Goal: Task Accomplishment & Management: Manage account settings

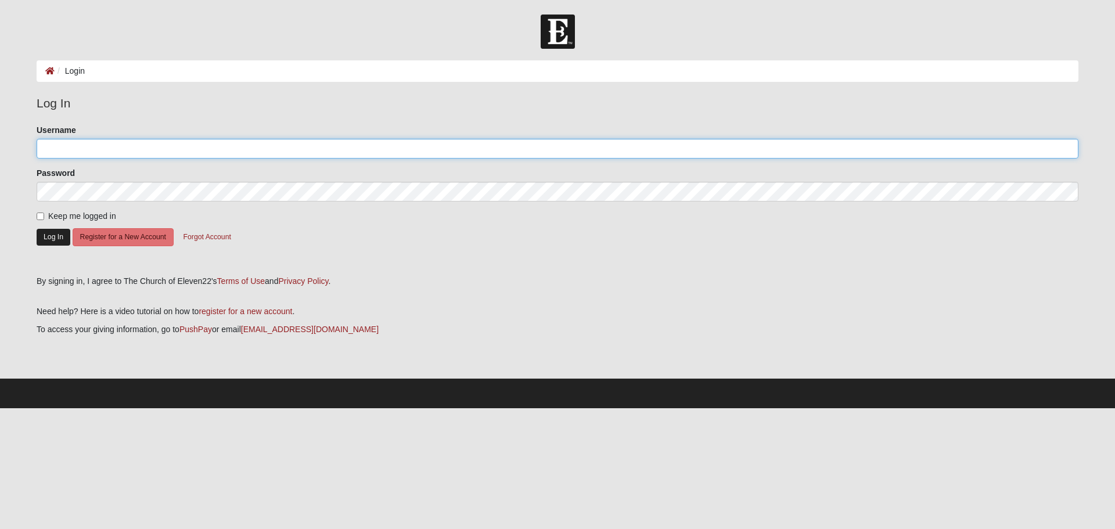
type input "phyl364"
click at [48, 235] on button "Log In" at bounding box center [54, 237] width 34 height 17
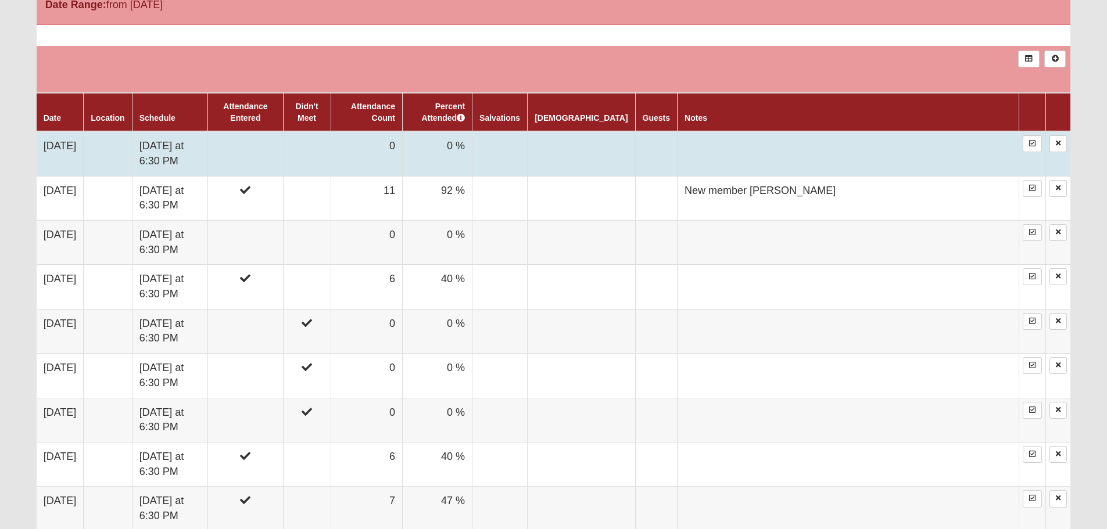
scroll to position [639, 0]
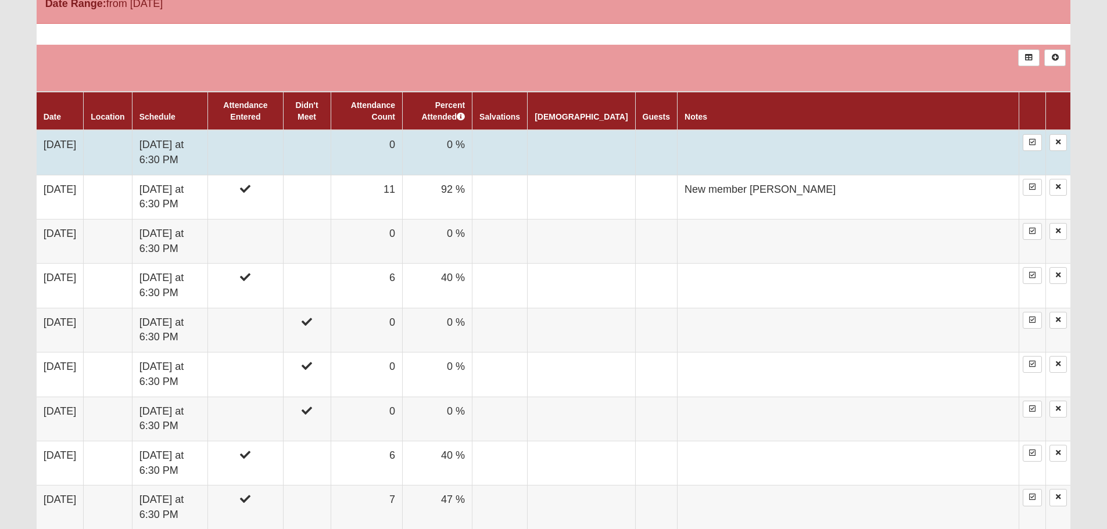
click at [976, 149] on td at bounding box center [848, 152] width 342 height 45
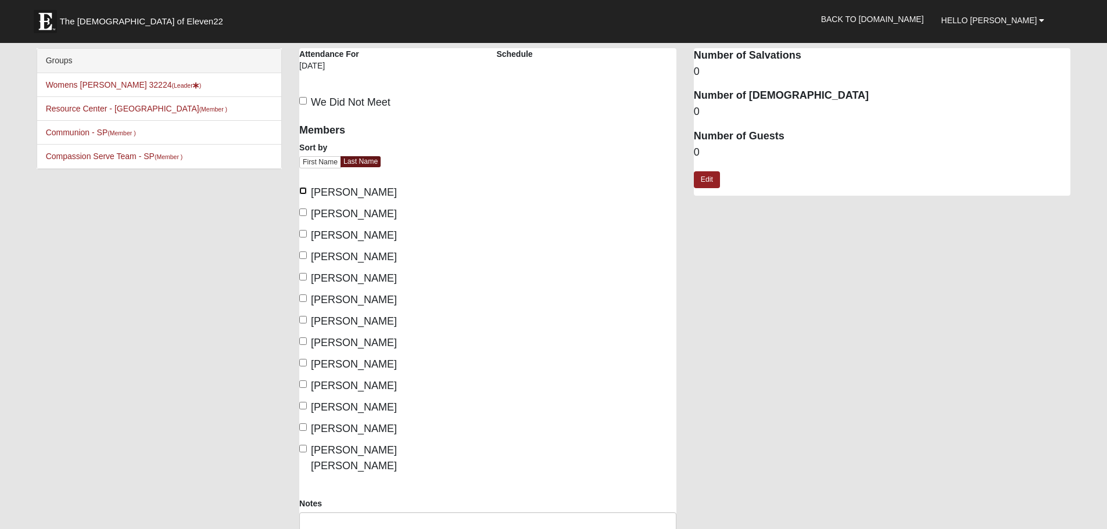
click at [302, 189] on input "Dwyer, Deirdre" at bounding box center [303, 191] width 8 height 8
checkbox input "true"
click at [304, 235] on input "Johnson, Catherine" at bounding box center [303, 234] width 8 height 8
checkbox input "true"
click at [304, 253] on input "Linklater, Karen" at bounding box center [303, 256] width 8 height 8
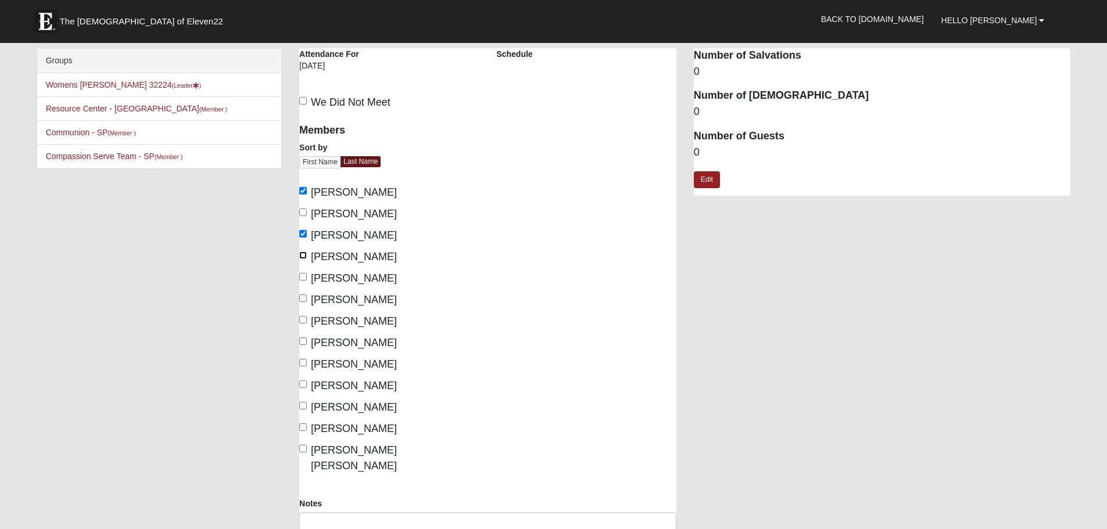
checkbox input "true"
click at [304, 296] on input "Lynn, Peggy" at bounding box center [303, 299] width 8 height 8
checkbox input "true"
click at [306, 364] on input "Phillips, Phyllis" at bounding box center [303, 363] width 8 height 8
checkbox input "true"
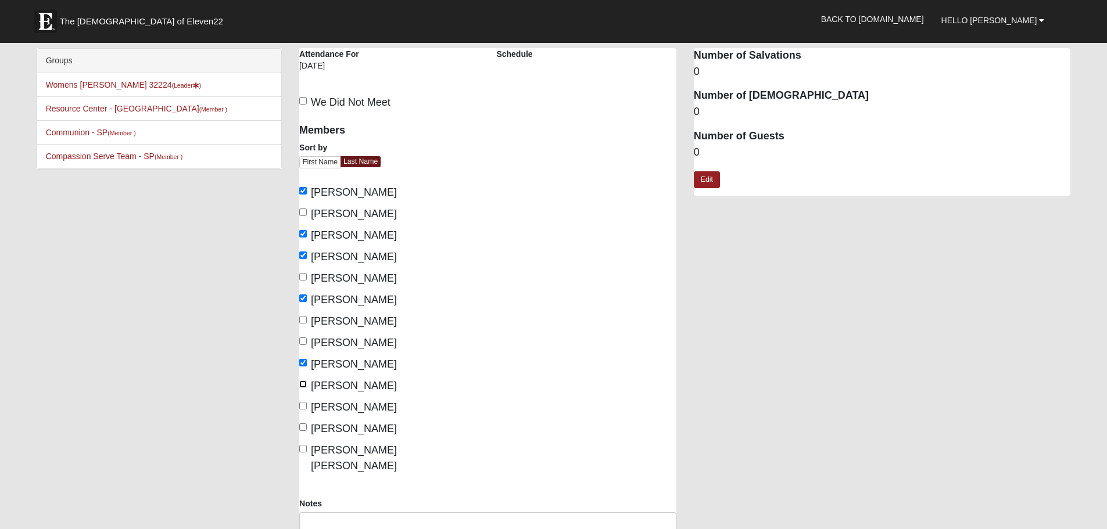
click at [306, 382] on input "Spires, Robin" at bounding box center [303, 385] width 8 height 8
checkbox input "true"
click at [303, 406] on input "Sweat, Hannah" at bounding box center [303, 406] width 8 height 8
checkbox input "true"
click at [304, 427] on input "Thomas, Rose" at bounding box center [303, 428] width 8 height 8
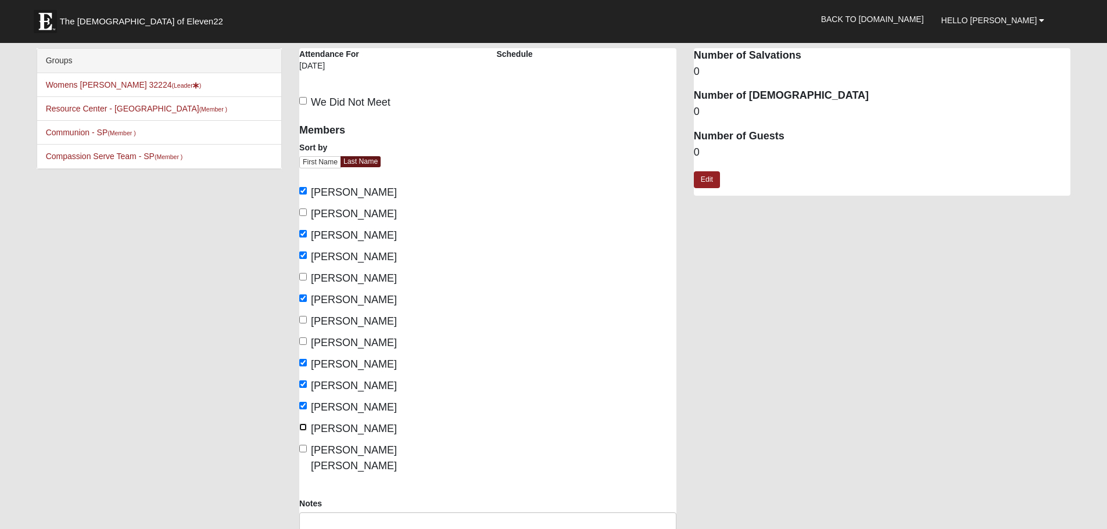
checkbox input "true"
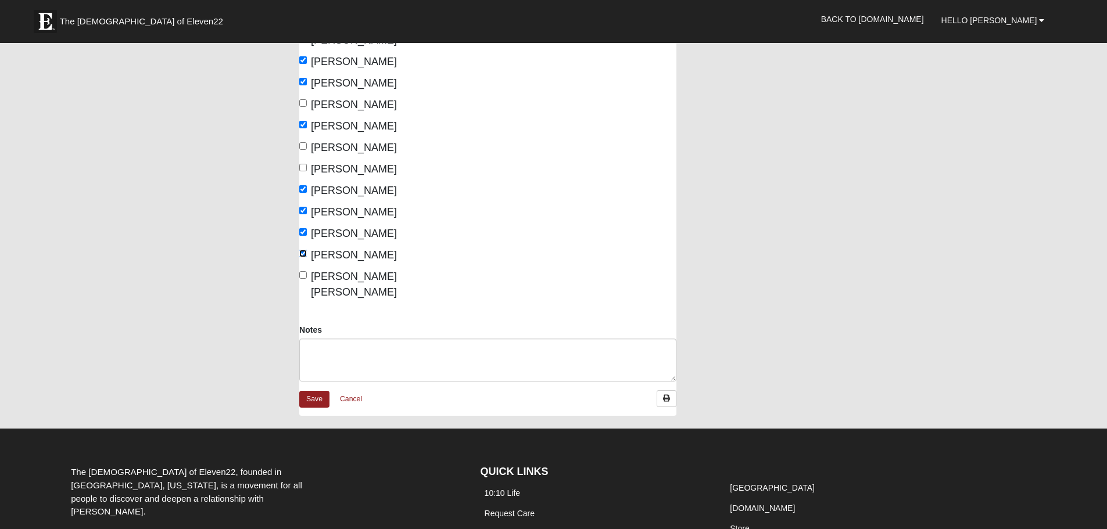
scroll to position [174, 0]
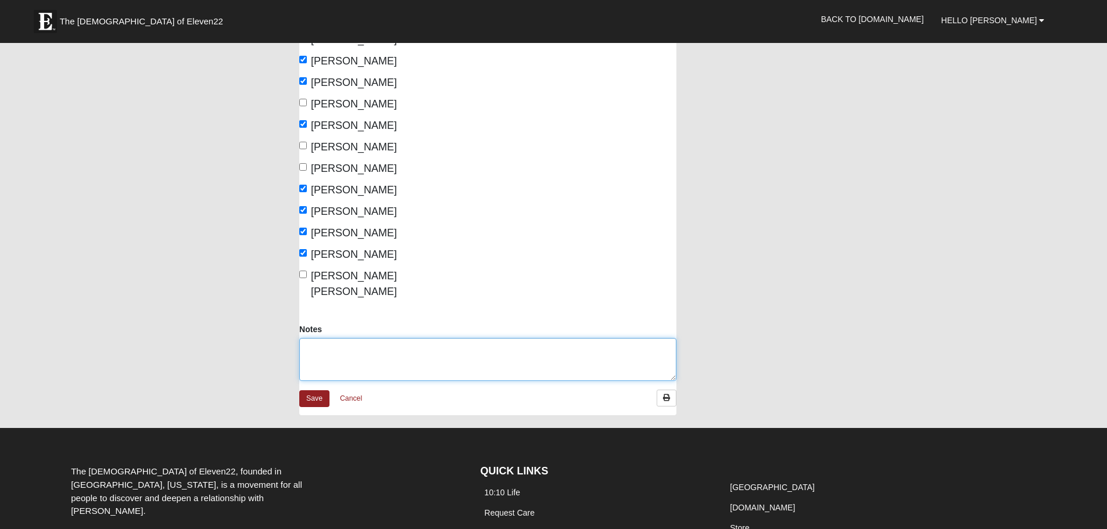
click at [390, 351] on textarea "Notes" at bounding box center [487, 359] width 377 height 43
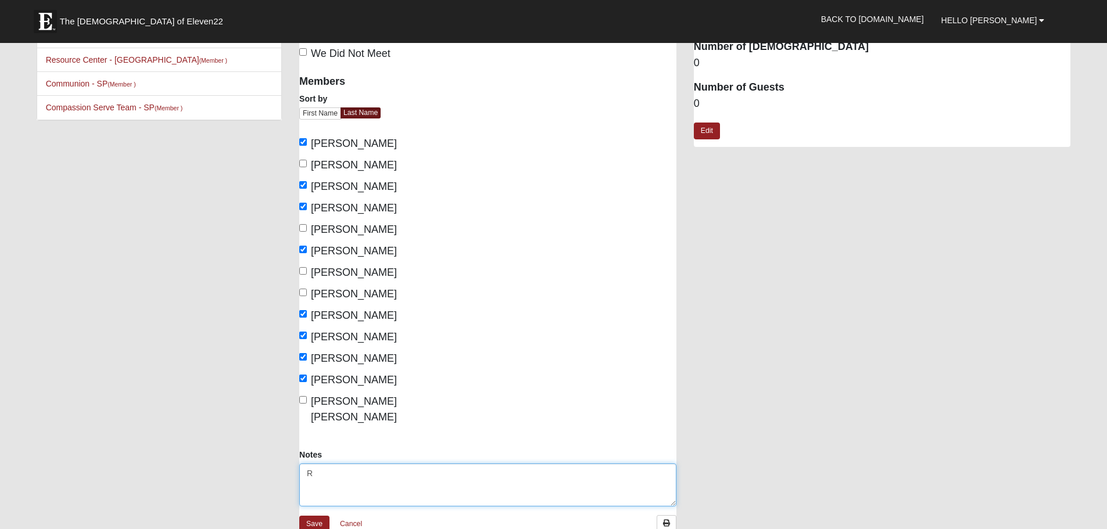
scroll to position [116, 0]
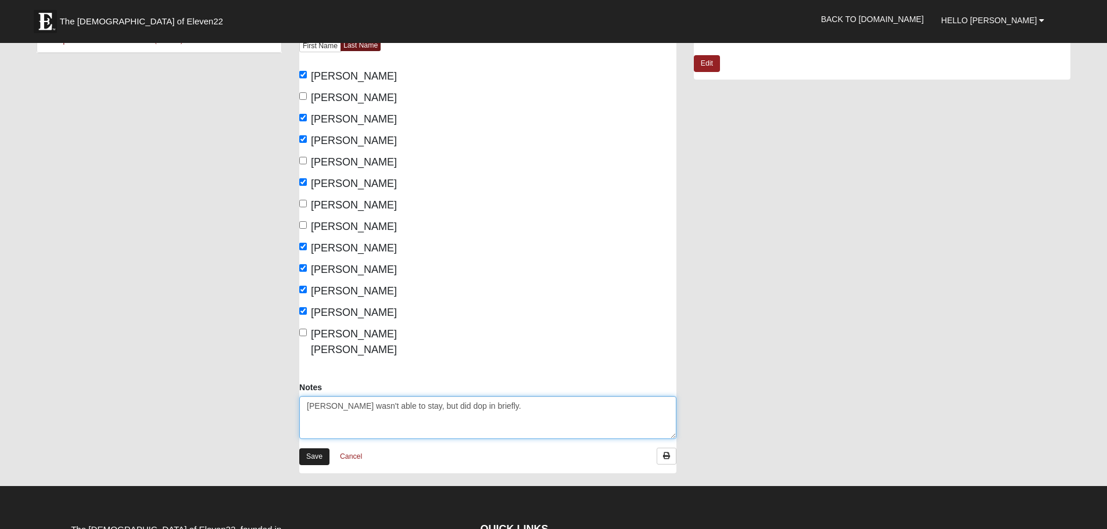
type textarea "[PERSON_NAME] wasn't able to stay, but did dop in briefly."
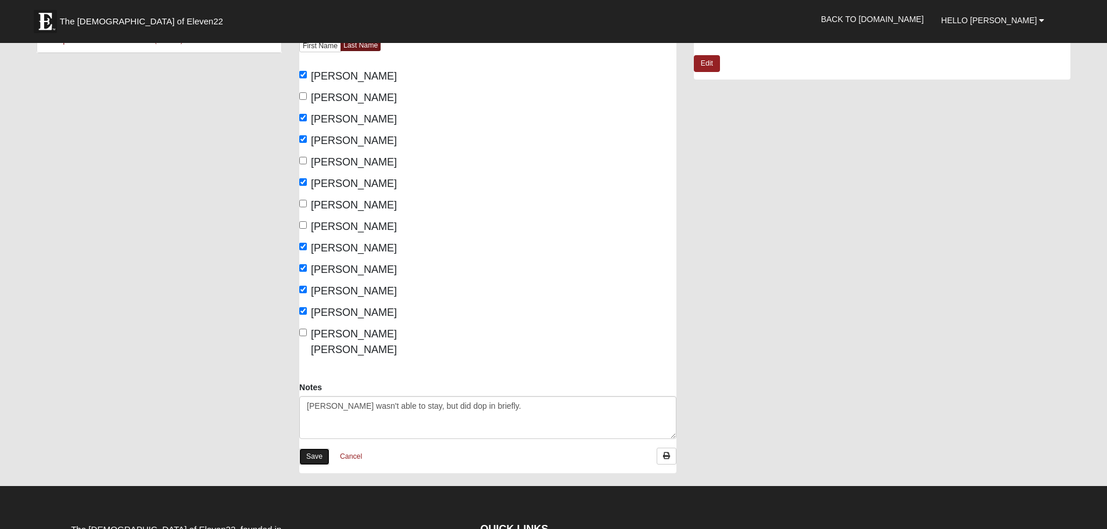
click at [322, 449] on link "Save" at bounding box center [314, 457] width 30 height 17
